Goal: Entertainment & Leisure: Consume media (video, audio)

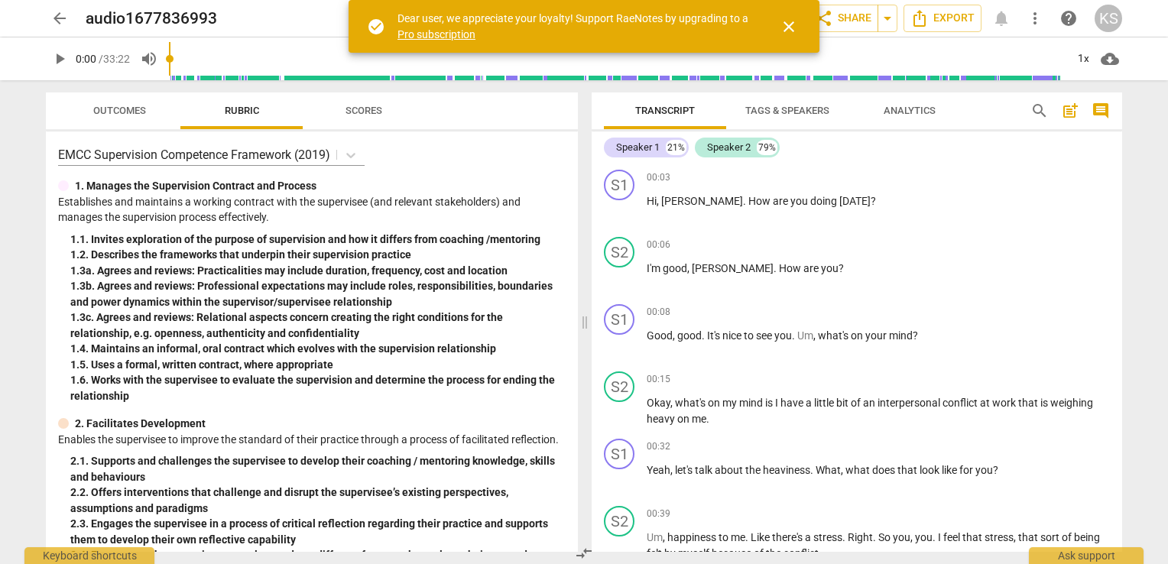
click at [61, 60] on span "play_arrow" at bounding box center [59, 59] width 18 height 18
click at [61, 60] on span "pause" at bounding box center [59, 59] width 18 height 18
click at [58, 59] on span "play_arrow" at bounding box center [59, 59] width 18 height 18
click at [784, 23] on span "close" at bounding box center [789, 27] width 18 height 18
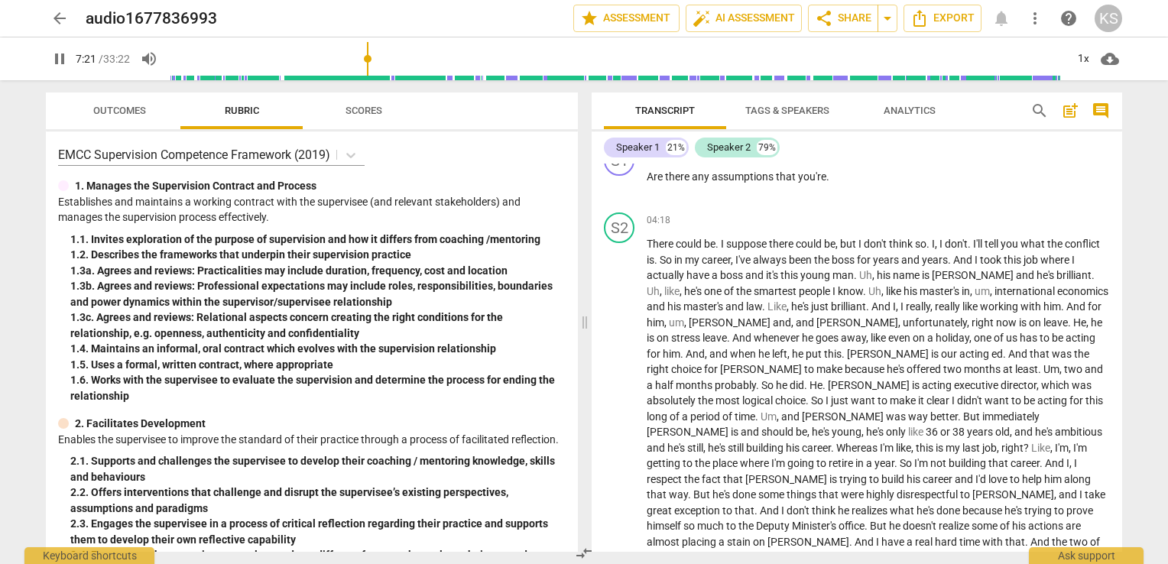
scroll to position [1654, 0]
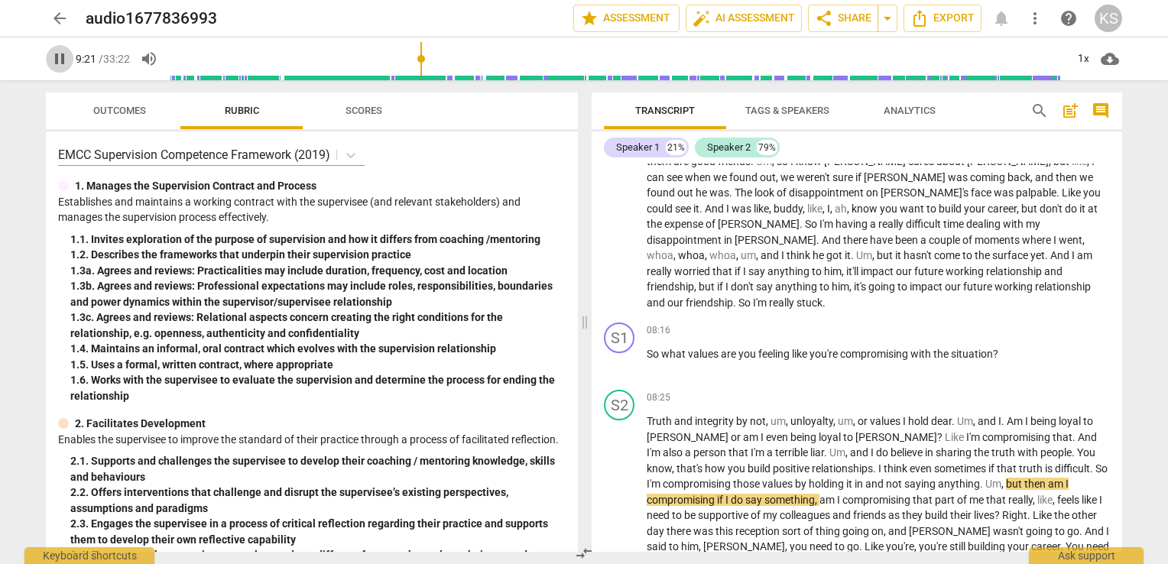
drag, startPoint x: 60, startPoint y: 57, endPoint x: 43, endPoint y: 54, distance: 17.8
click at [43, 54] on div "pause 9:21 / 33:22 volume_up 1x cloud_download" at bounding box center [584, 58] width 1144 height 43
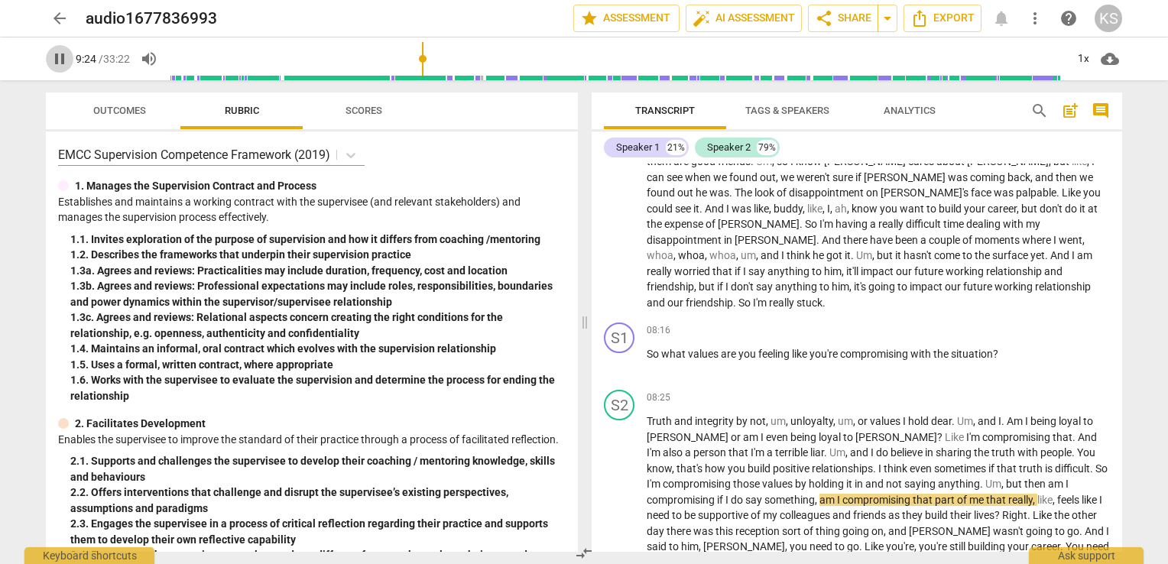
click at [65, 59] on span "pause" at bounding box center [59, 59] width 18 height 18
click at [60, 58] on span "play_arrow" at bounding box center [59, 59] width 18 height 18
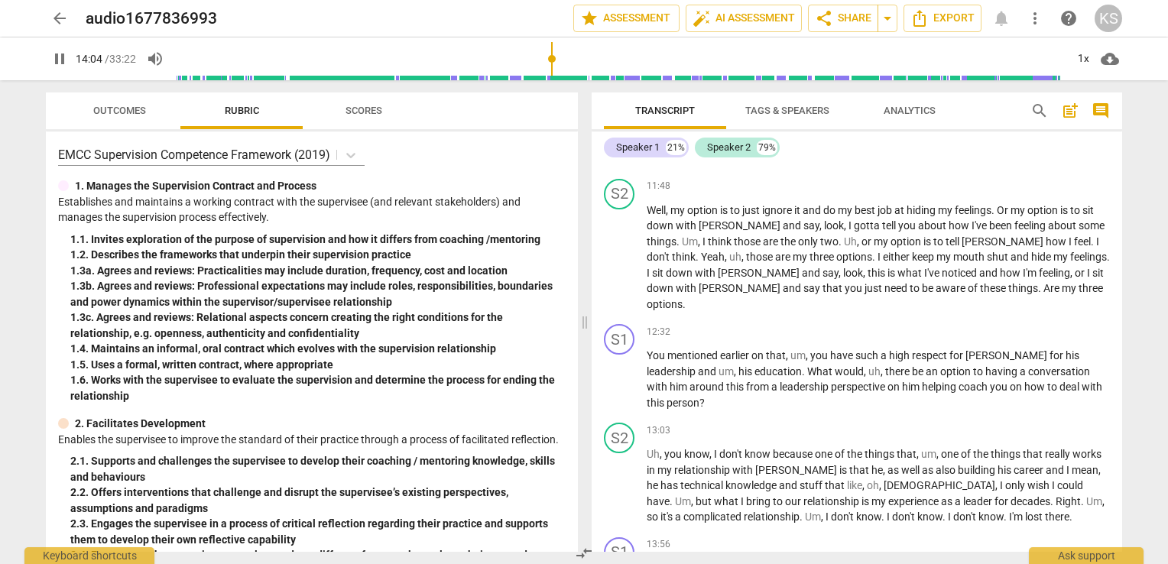
scroll to position [2897, 0]
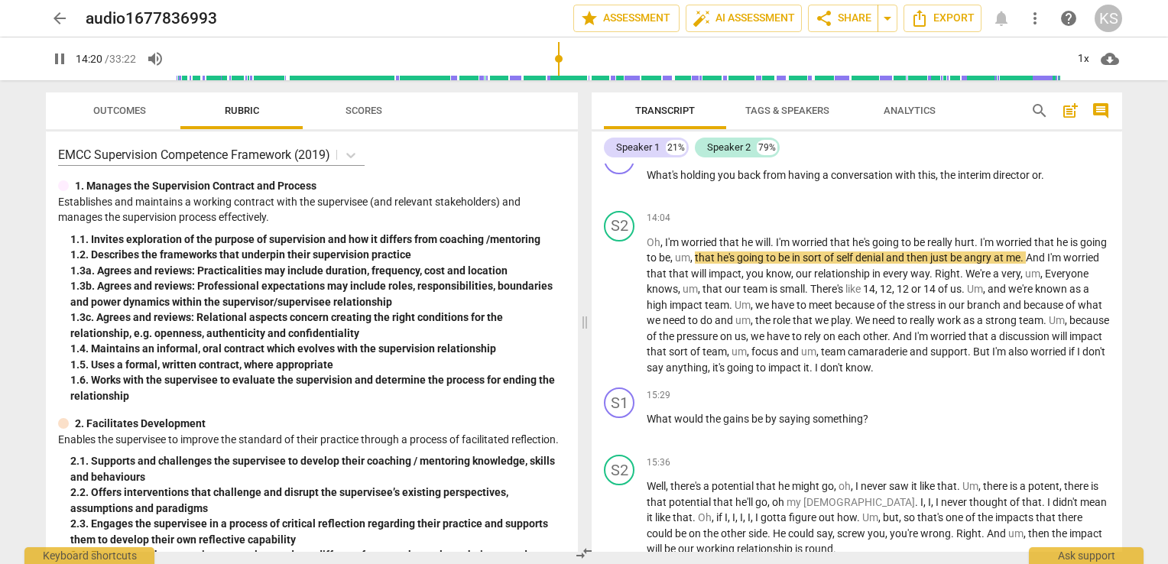
type input "861"
click at [46, 45] on button "pause" at bounding box center [60, 59] width 28 height 28
click at [60, 58] on span "play_arrow" at bounding box center [59, 59] width 18 height 18
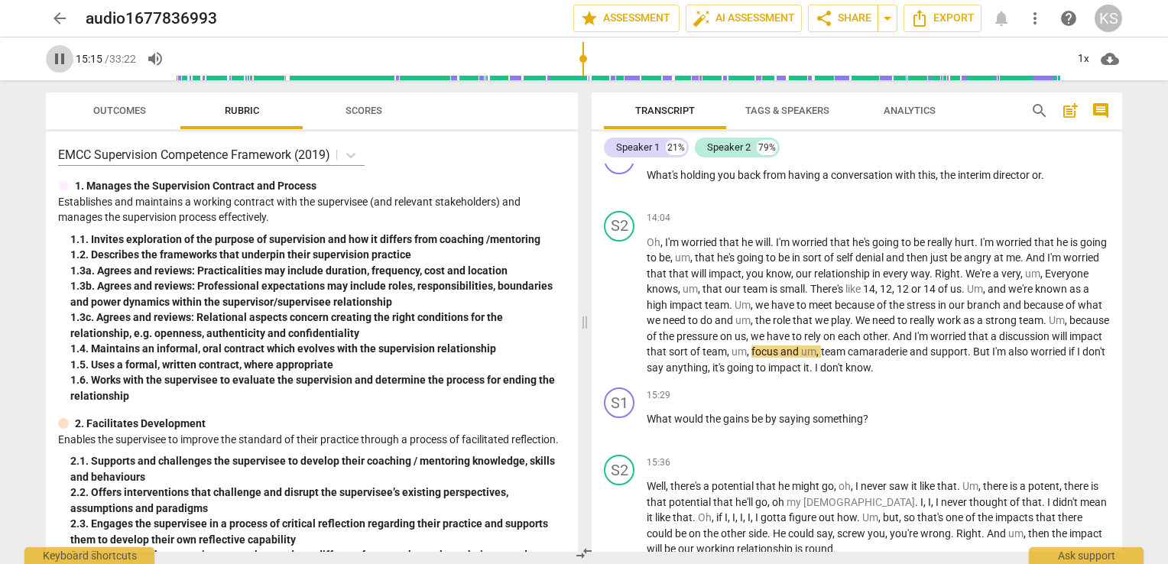
click at [61, 54] on span "pause" at bounding box center [59, 59] width 18 height 18
click at [59, 61] on span "play_arrow" at bounding box center [59, 59] width 18 height 18
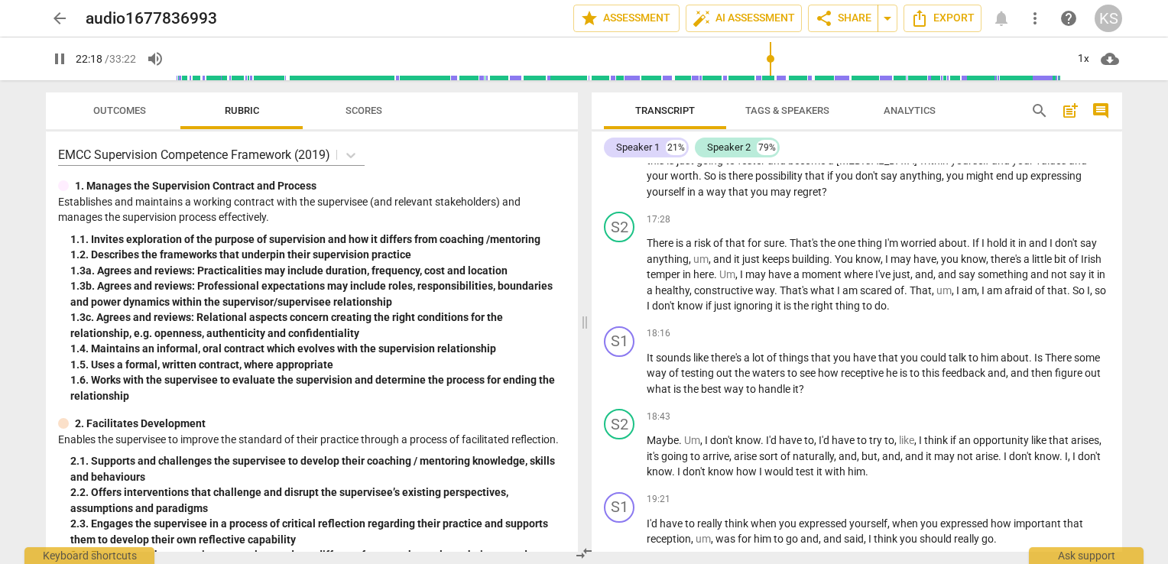
drag, startPoint x: 588, startPoint y: 59, endPoint x: 771, endPoint y: 50, distance: 182.9
click at [771, 50] on input "range" at bounding box center [620, 58] width 891 height 49
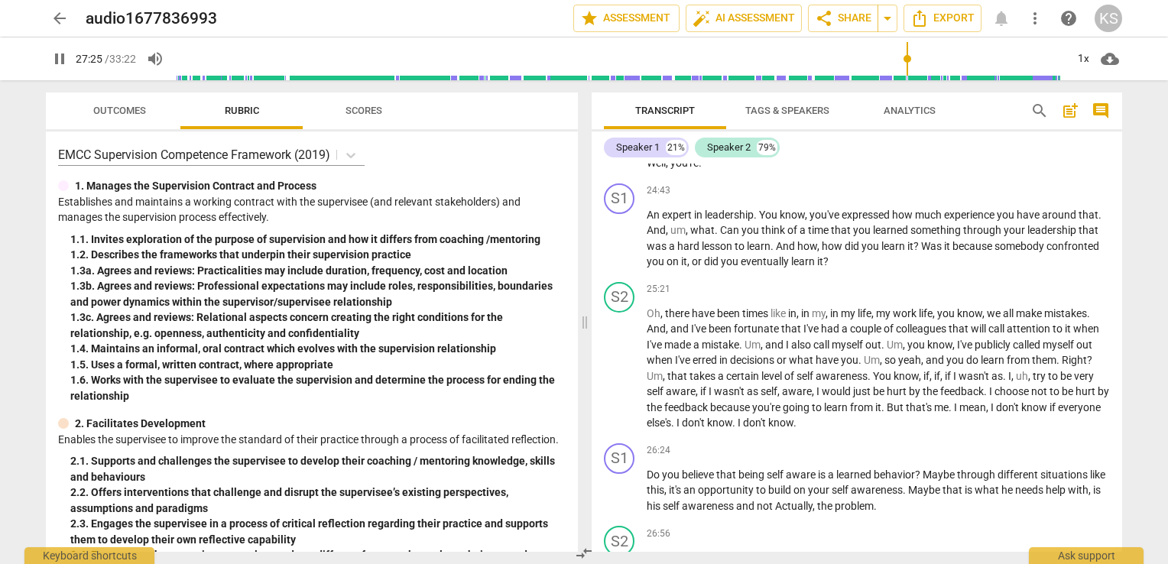
scroll to position [5297, 0]
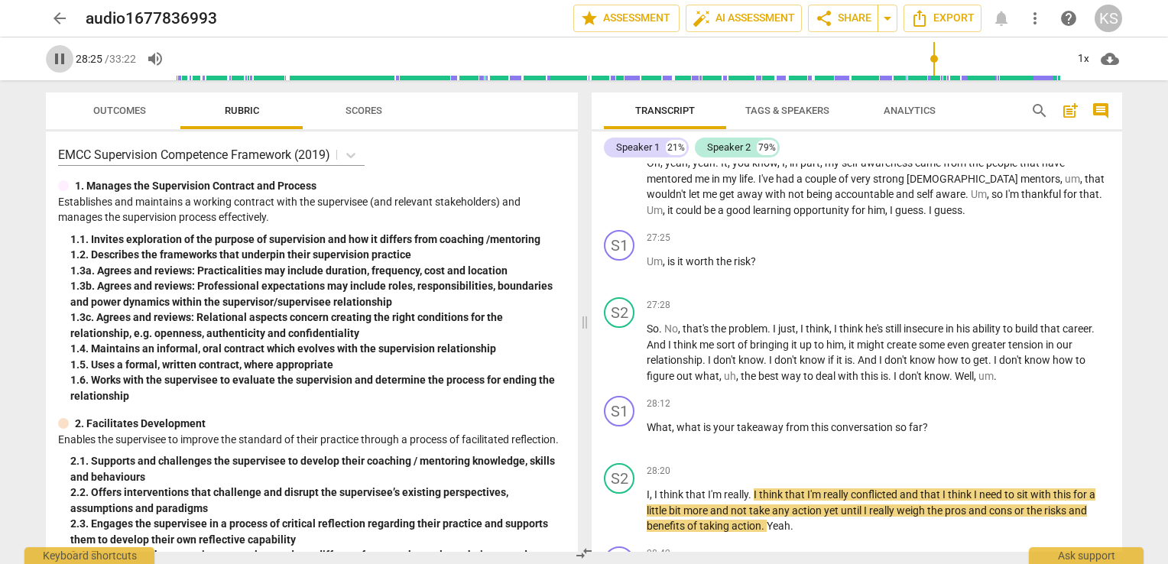
click at [64, 59] on span "pause" at bounding box center [59, 59] width 18 height 18
type input "1706"
